Goal: Check status: Check status

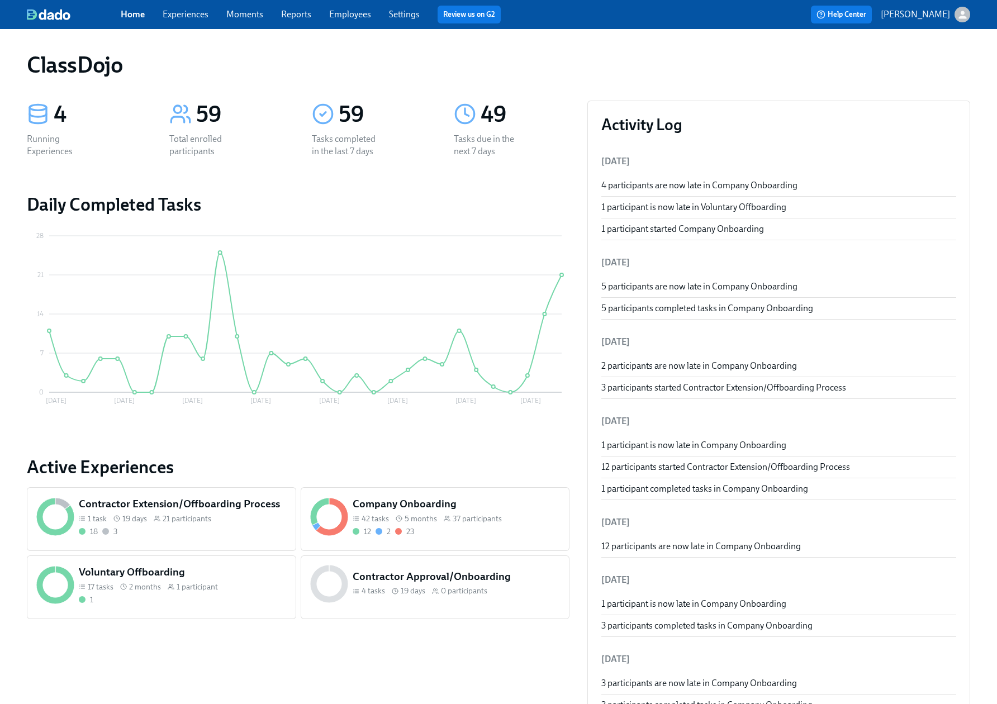
click at [531, 522] on div "42 tasks 5 months 37 participants" at bounding box center [457, 518] width 208 height 11
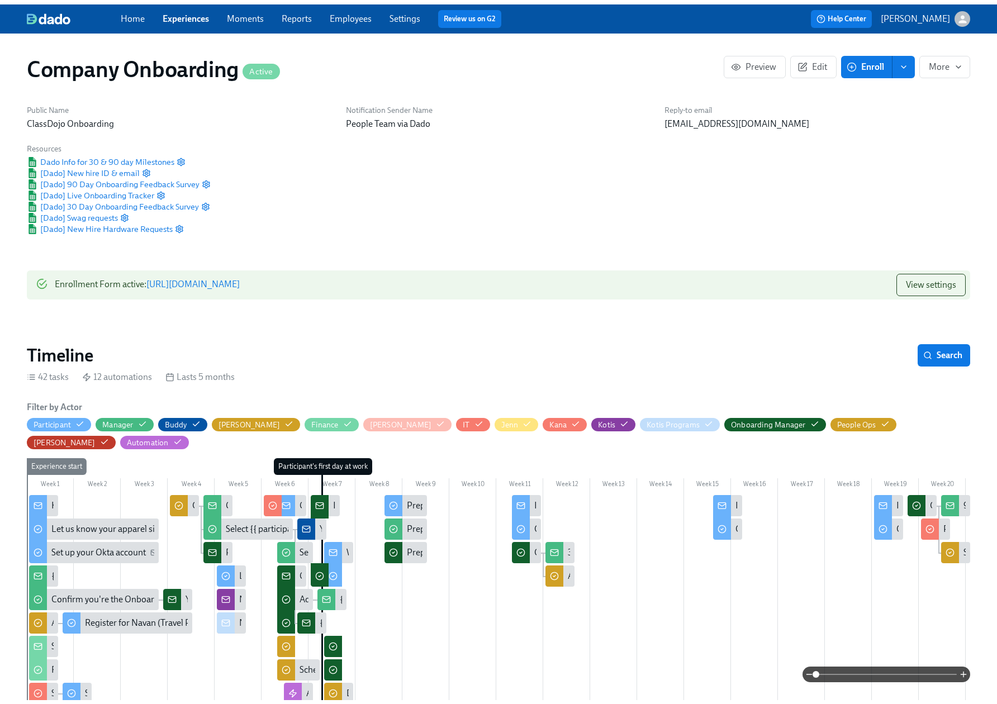
scroll to position [0, 23653]
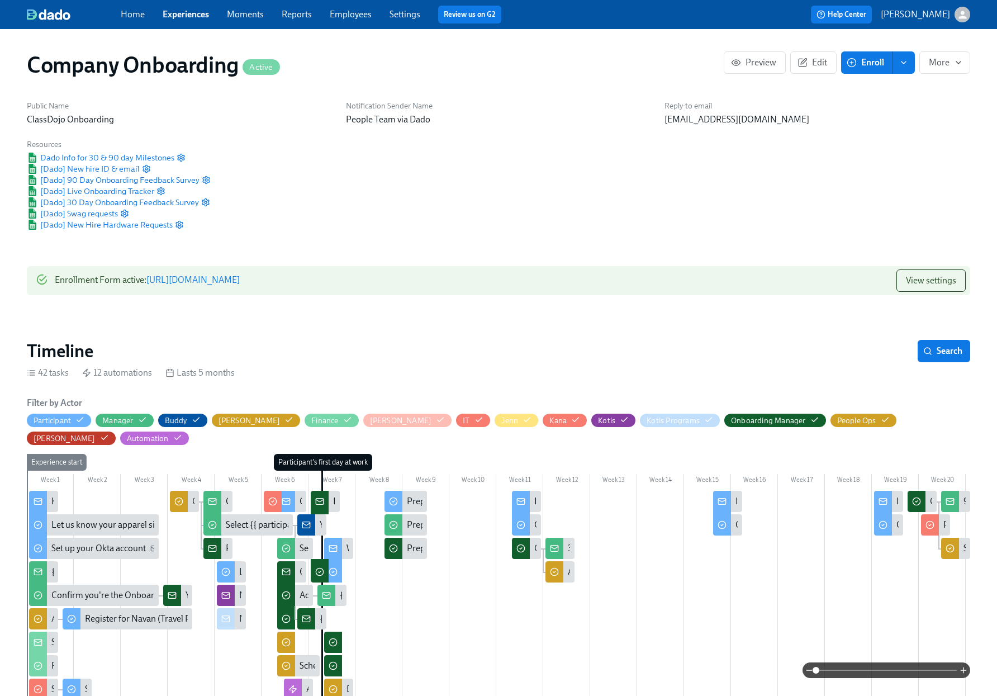
click at [303, 10] on link "Reports" at bounding box center [297, 14] width 30 height 11
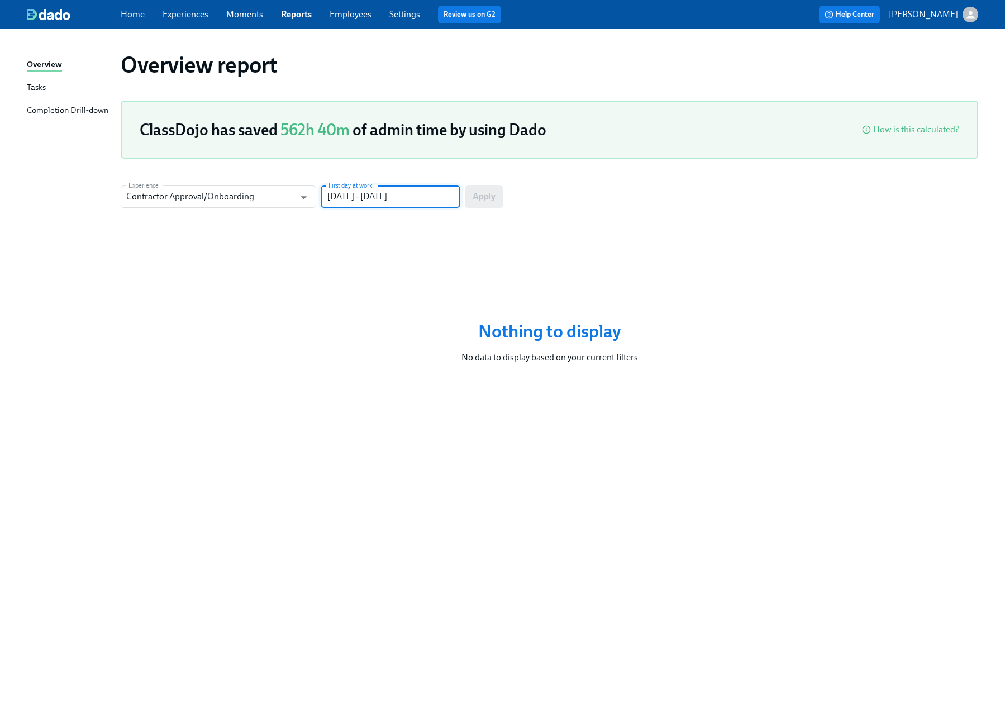
click at [357, 197] on input "[DATE] - [DATE]" at bounding box center [391, 196] width 140 height 22
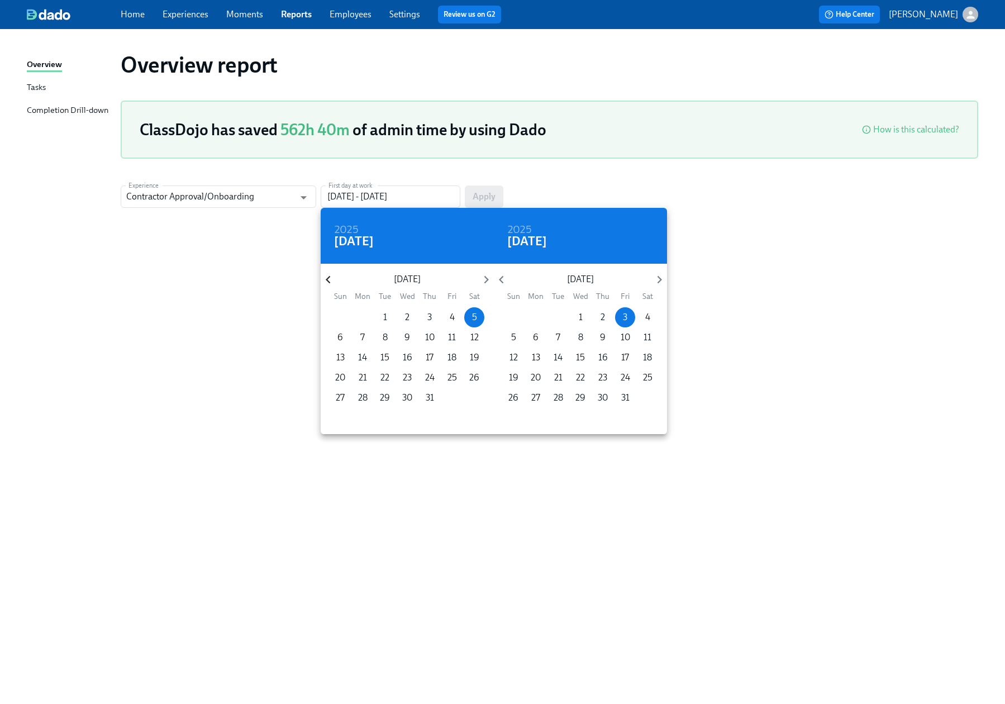
click at [331, 278] on icon "button" at bounding box center [328, 279] width 15 height 15
click at [483, 285] on icon "button" at bounding box center [486, 279] width 15 height 15
click at [341, 317] on p "1" at bounding box center [341, 317] width 4 height 12
click at [504, 282] on icon "button" at bounding box center [501, 279] width 15 height 15
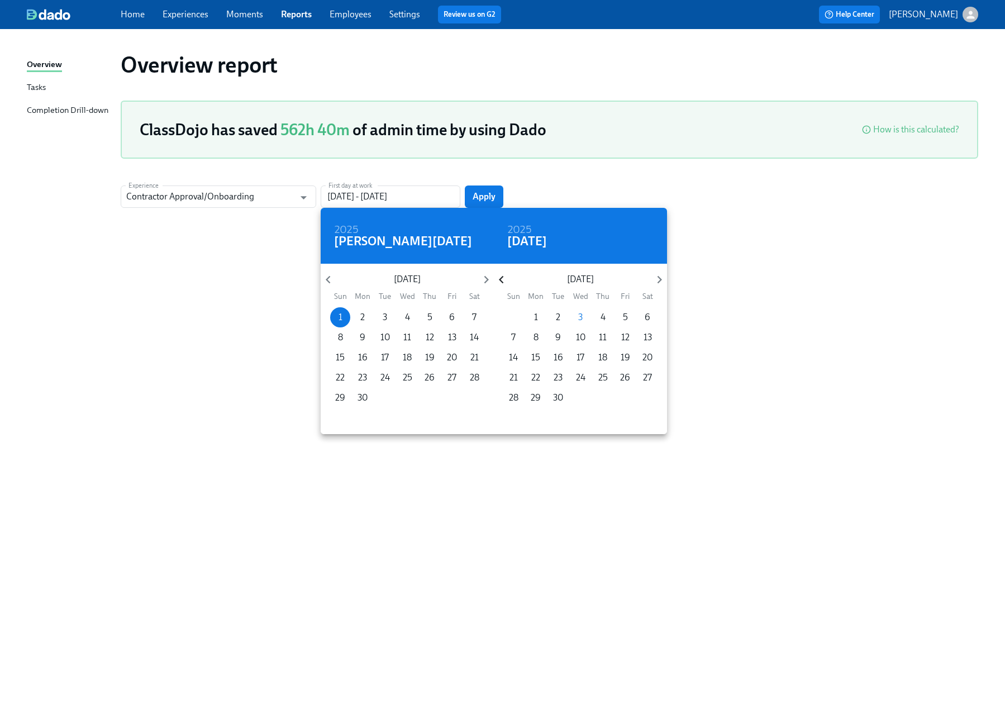
click at [504, 282] on icon "button" at bounding box center [501, 279] width 15 height 15
click at [658, 280] on icon "button" at bounding box center [659, 279] width 15 height 15
click at [515, 419] on p "31" at bounding box center [514, 418] width 8 height 12
type input "[DATE] - [DATE]"
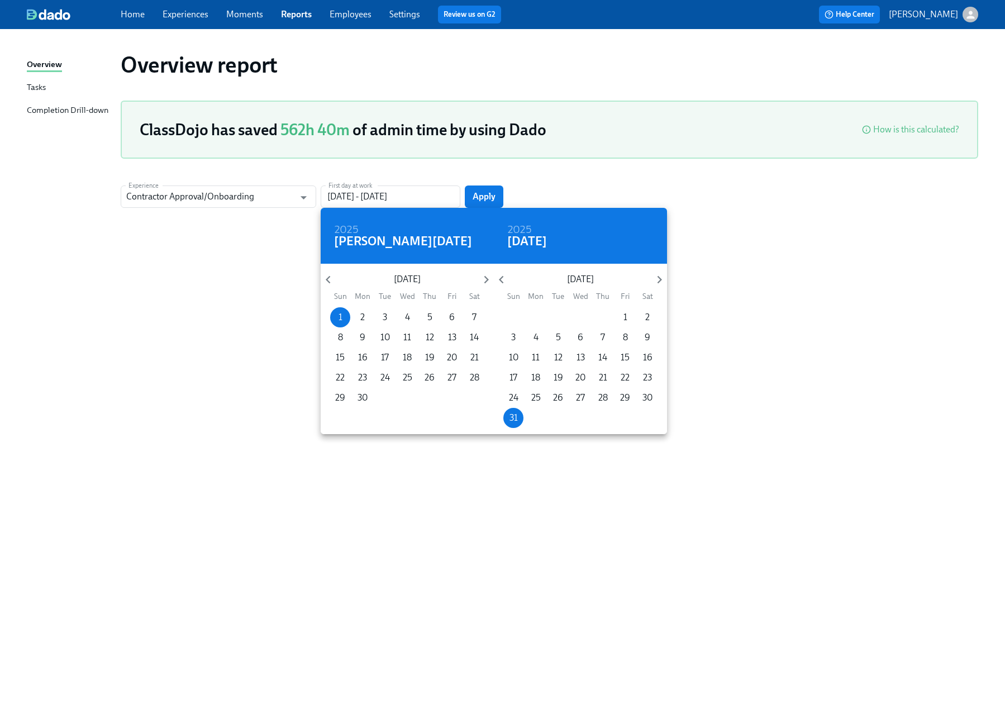
click at [487, 193] on div at bounding box center [502, 352] width 1005 height 704
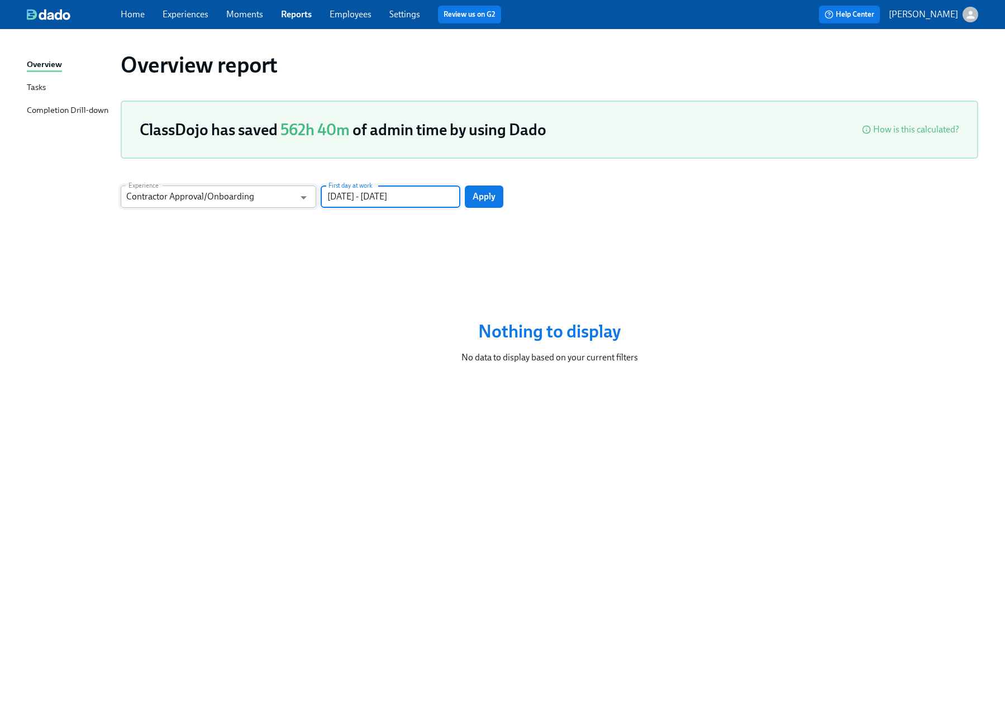
click at [289, 197] on input "Contractor Approval/Onboarding" at bounding box center [210, 196] width 168 height 22
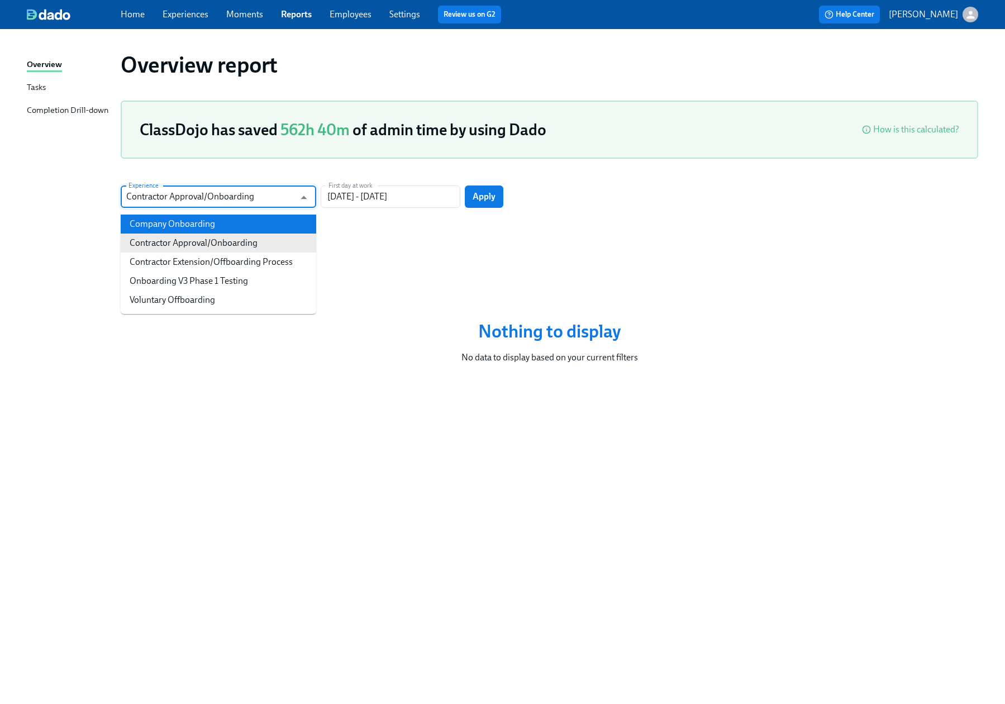
click at [275, 222] on li "Company Onboarding" at bounding box center [219, 224] width 196 height 19
type input "Company Onboarding"
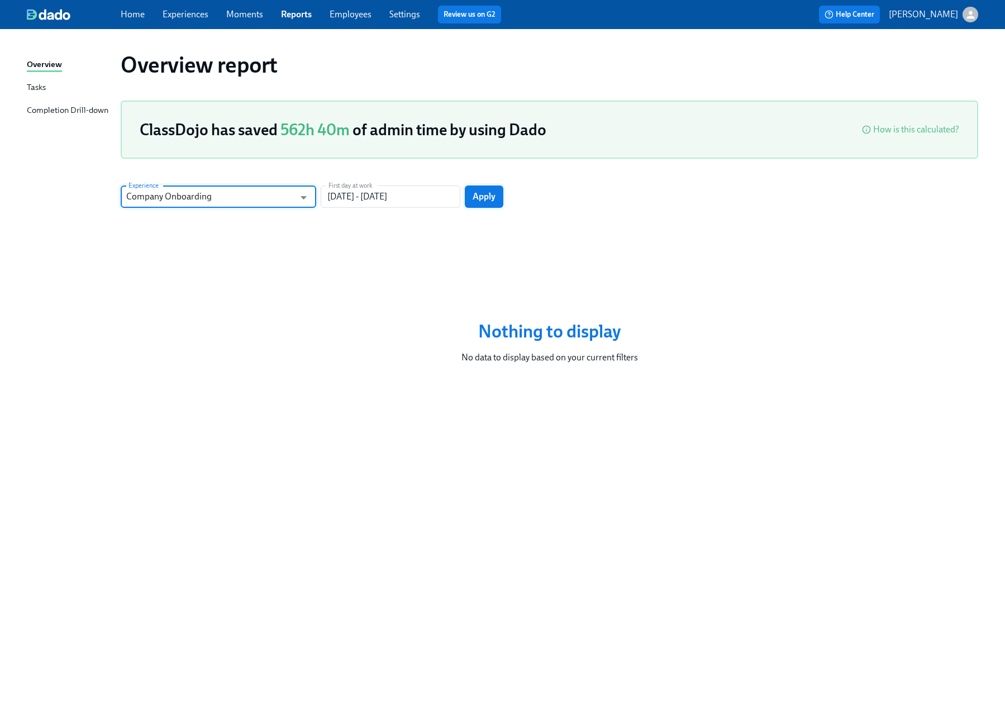
click at [466, 198] on button "Apply" at bounding box center [484, 196] width 39 height 22
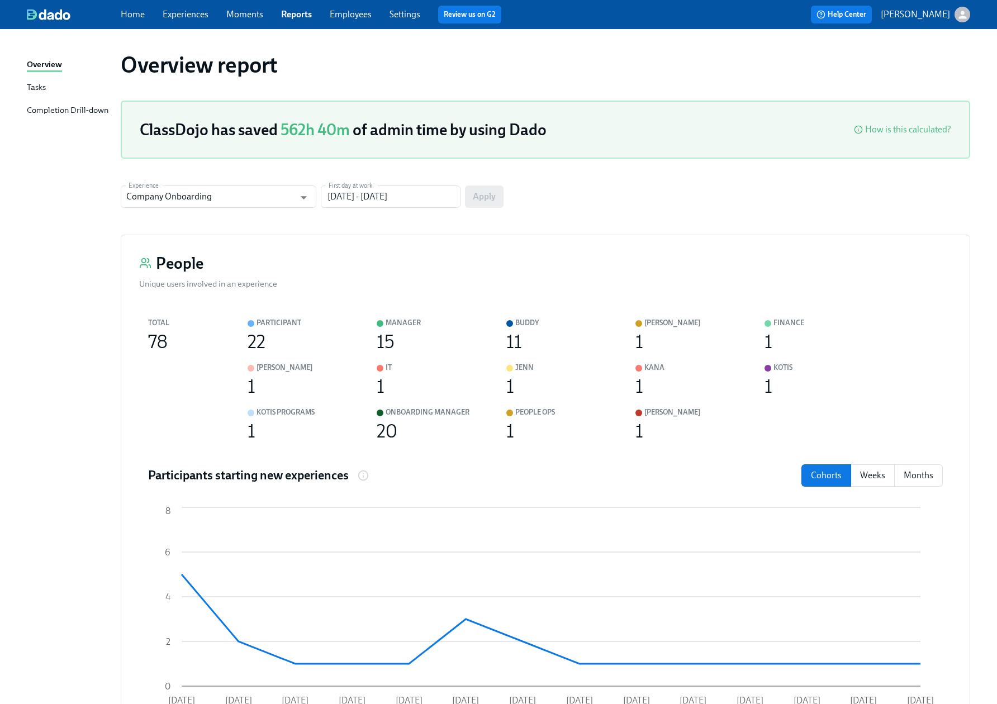
click at [796, 109] on div "ClassDojo has saved 562h 40m of admin time by using Dado How is this calculated?" at bounding box center [545, 130] width 849 height 58
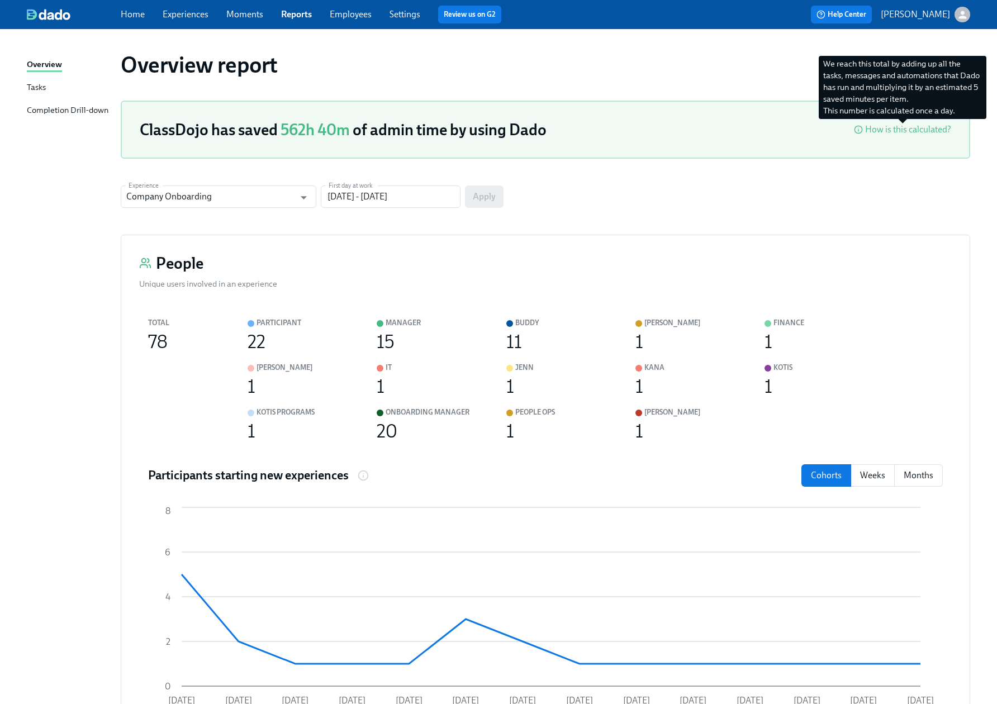
click at [890, 130] on div "How is this calculated?" at bounding box center [908, 129] width 86 height 12
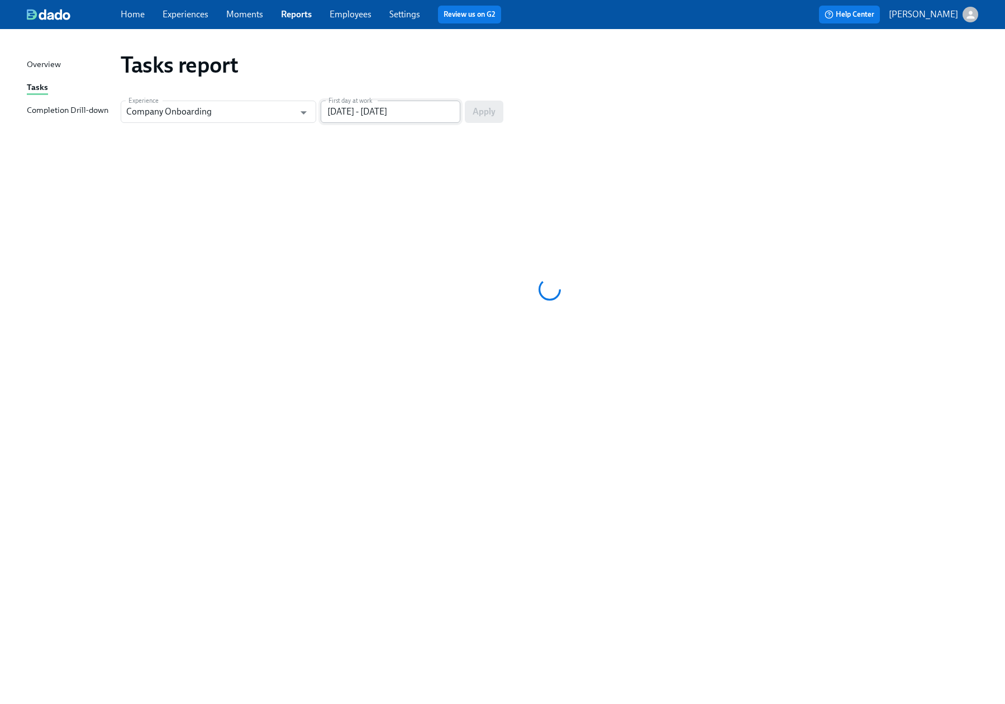
click at [354, 107] on input "06/05/2024 - 08/26/2024" at bounding box center [391, 112] width 140 height 22
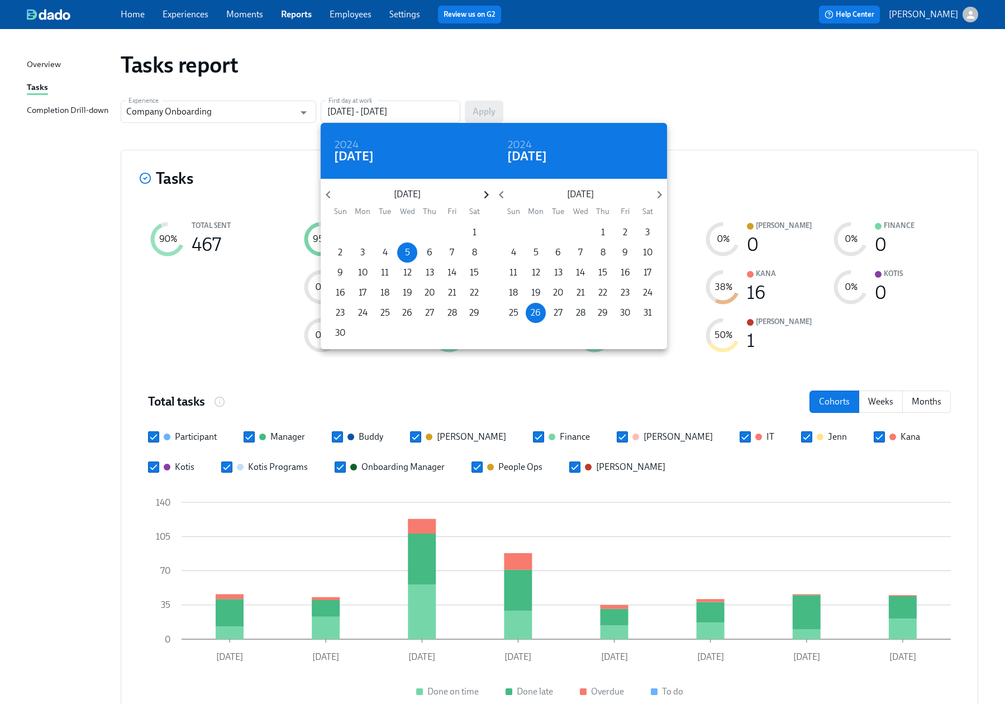
click at [486, 191] on icon "button" at bounding box center [486, 194] width 15 height 15
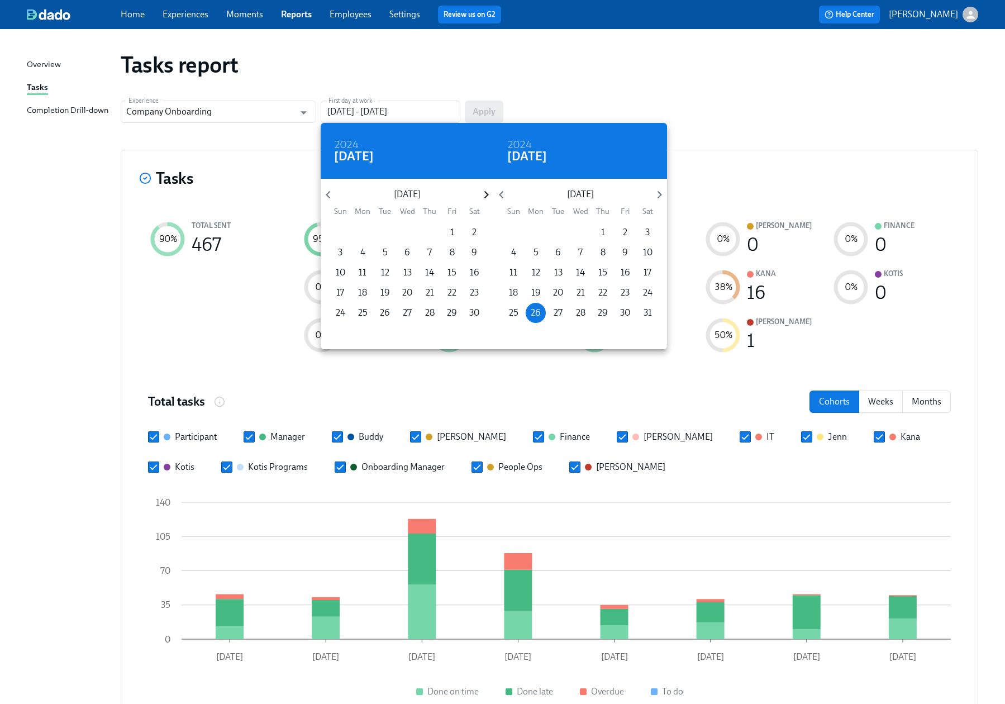
click at [486, 191] on icon "button" at bounding box center [486, 194] width 15 height 15
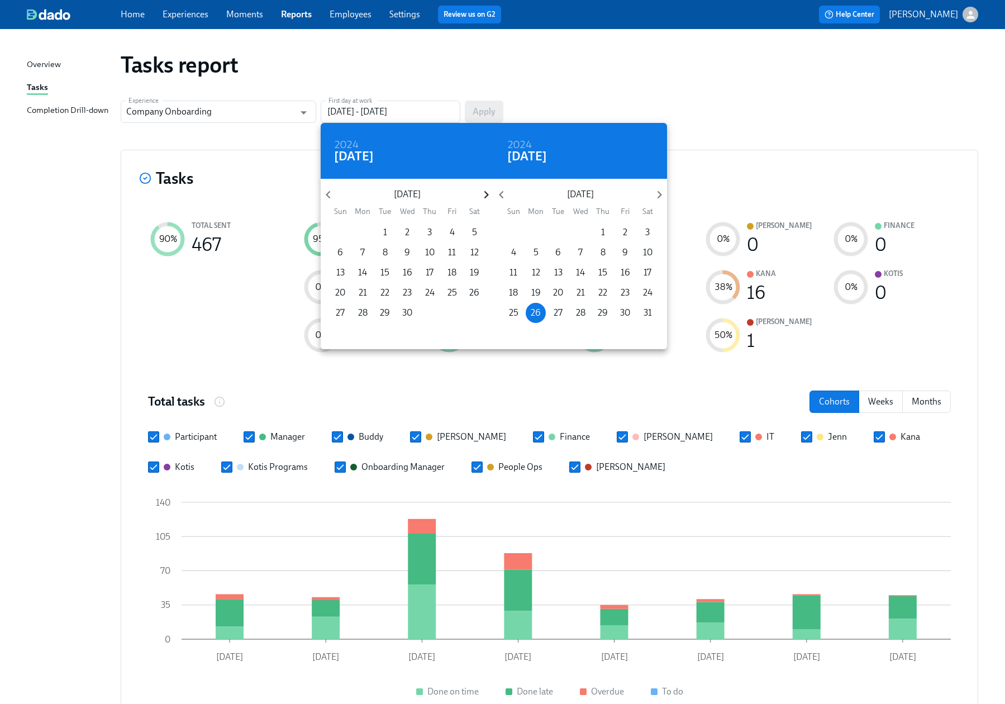
click at [486, 191] on icon "button" at bounding box center [486, 194] width 15 height 15
click at [337, 233] on span "1" at bounding box center [340, 232] width 20 height 12
click at [663, 194] on icon "button" at bounding box center [659, 194] width 15 height 15
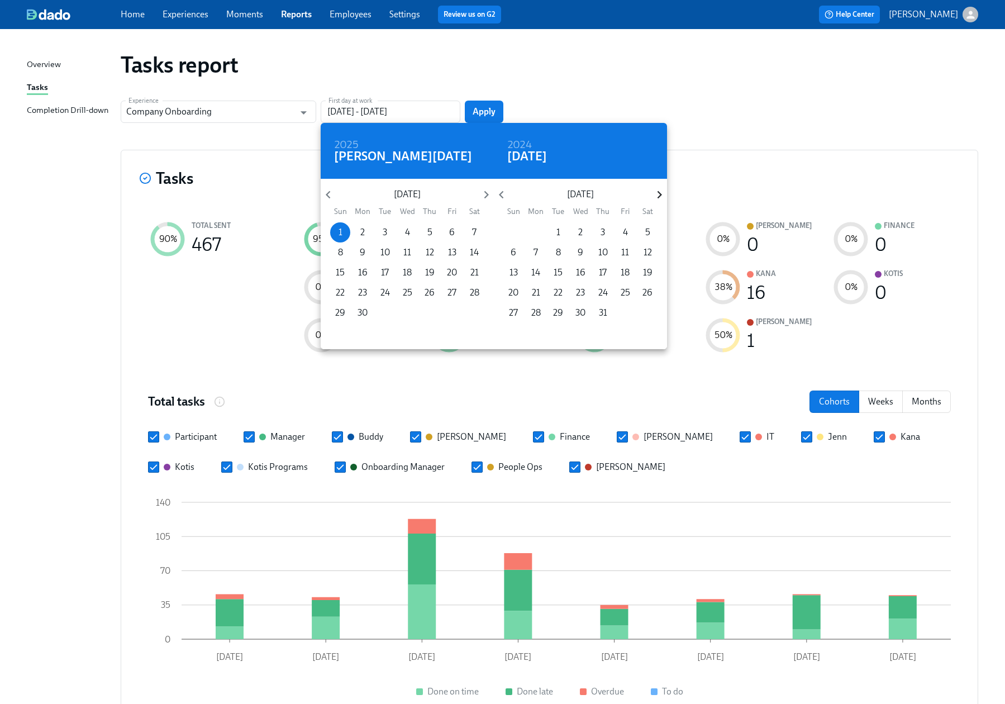
click at [663, 194] on icon "button" at bounding box center [659, 194] width 15 height 15
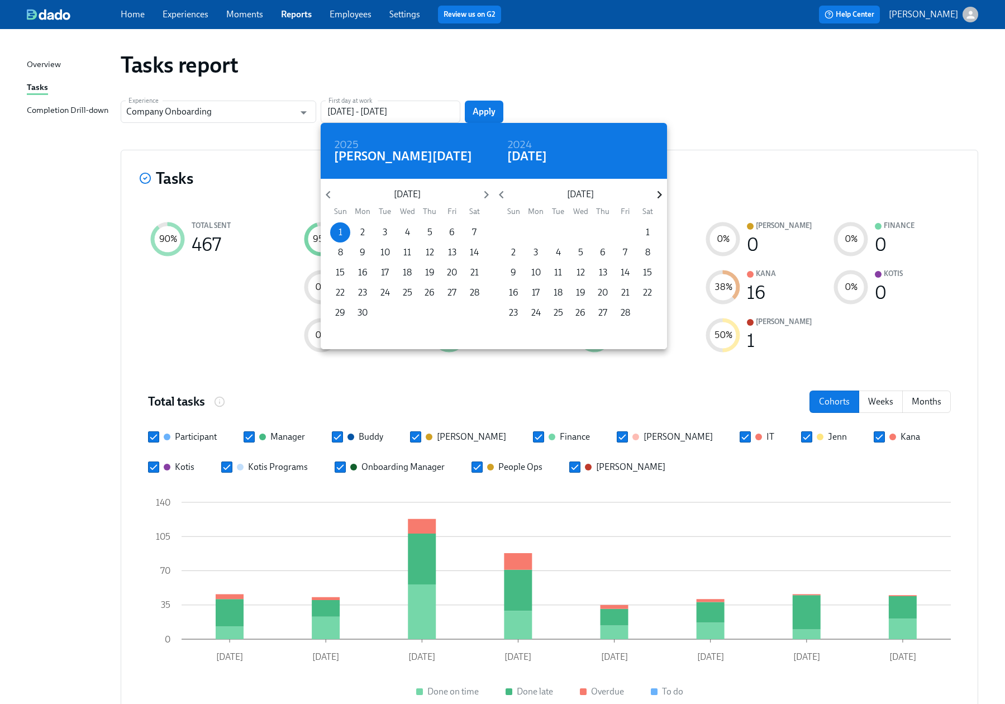
click at [663, 194] on icon "button" at bounding box center [659, 194] width 15 height 15
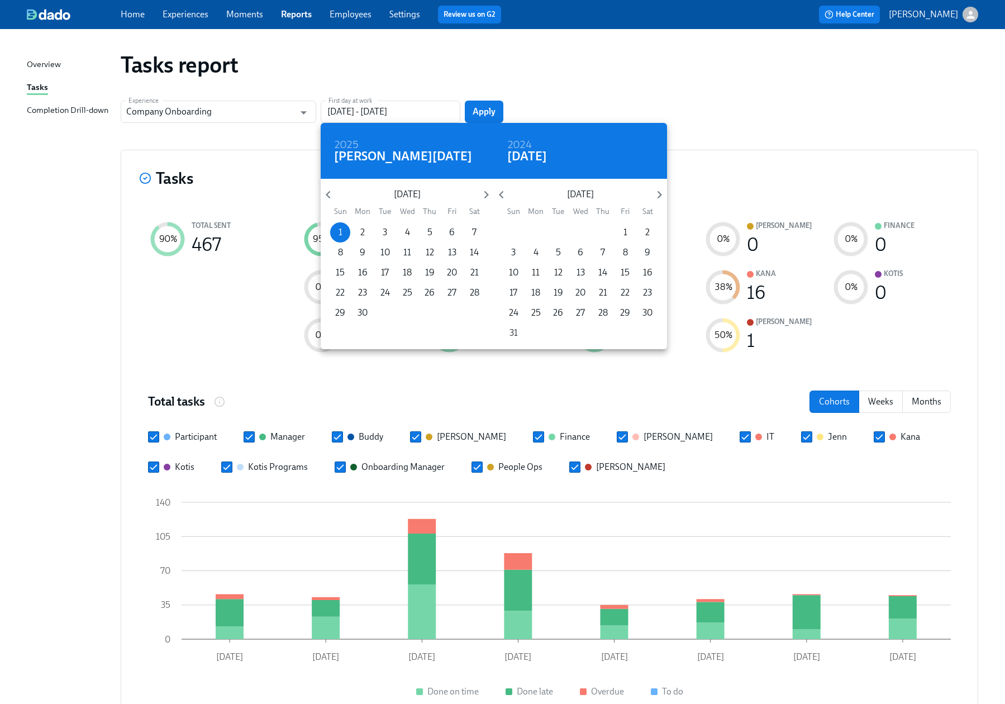
click at [508, 334] on span "31" at bounding box center [513, 333] width 20 height 12
type input "[DATE] - [DATE]"
click at [479, 111] on div at bounding box center [502, 352] width 1005 height 704
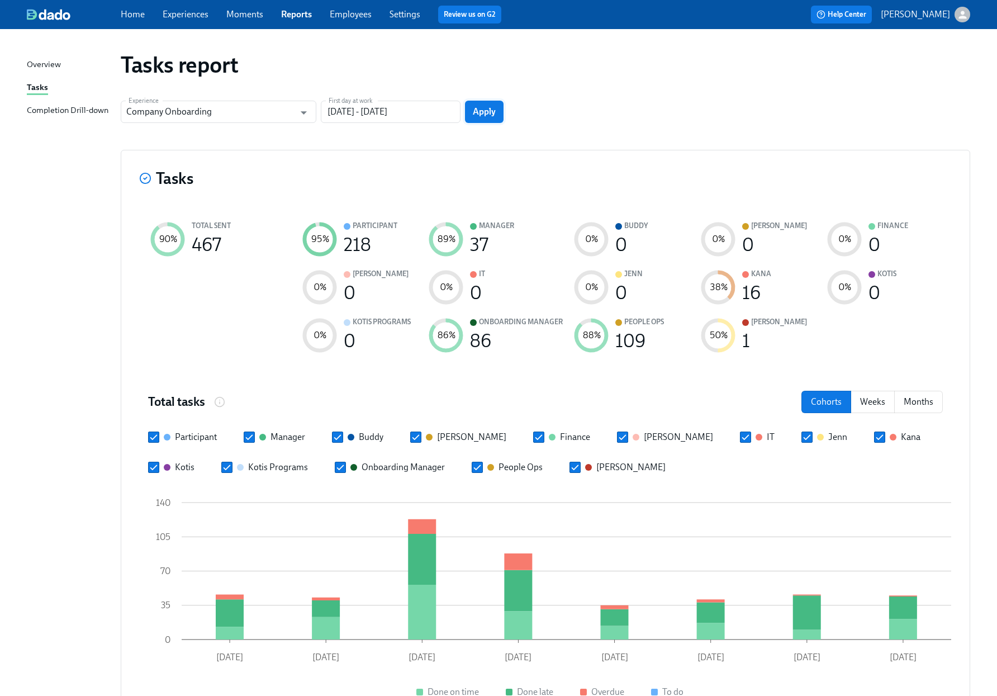
click at [484, 113] on span "Apply" at bounding box center [484, 111] width 23 height 11
